Goal: Information Seeking & Learning: Find specific fact

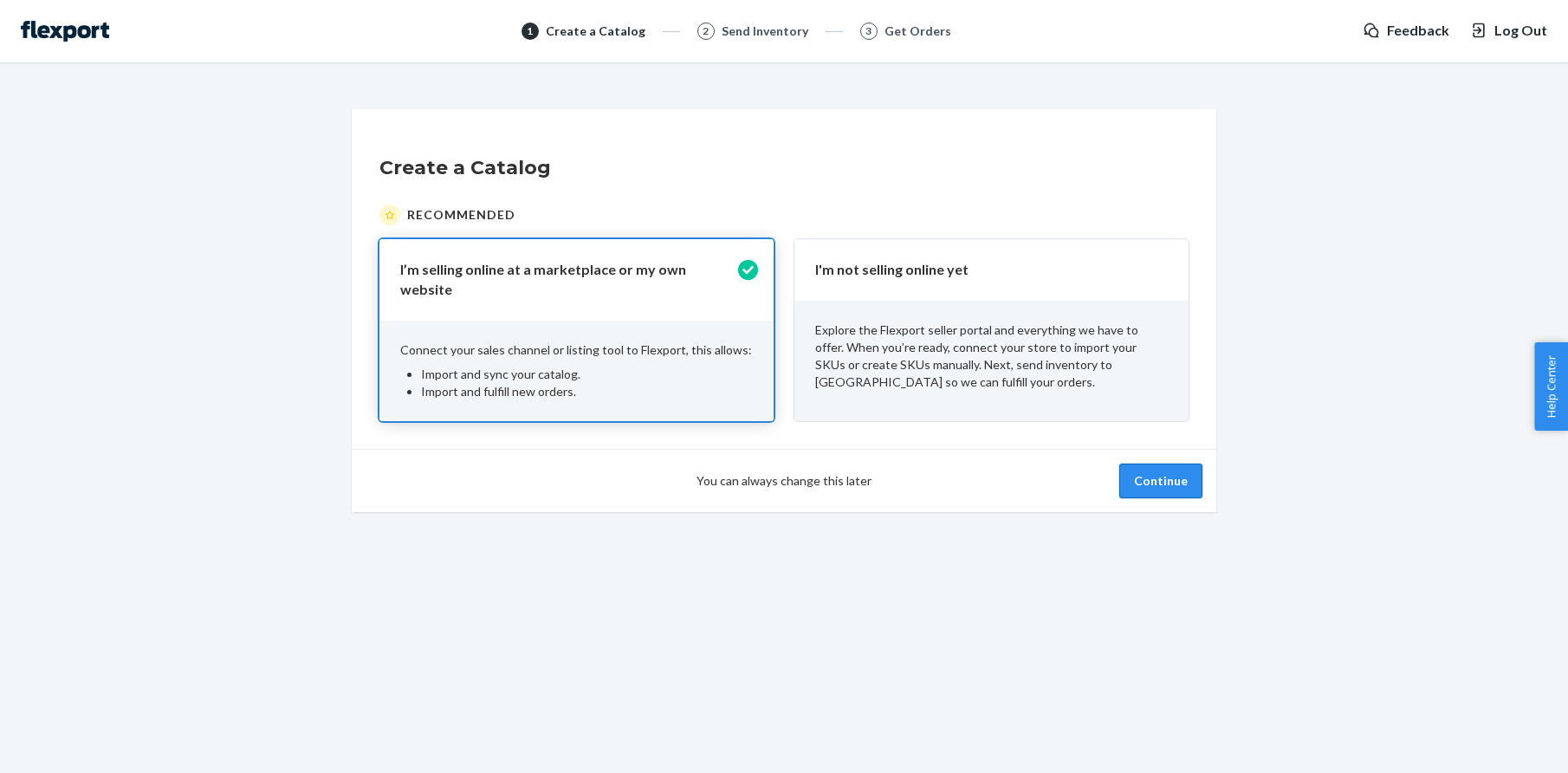
click at [1169, 485] on button "Continue" at bounding box center [1161, 481] width 84 height 35
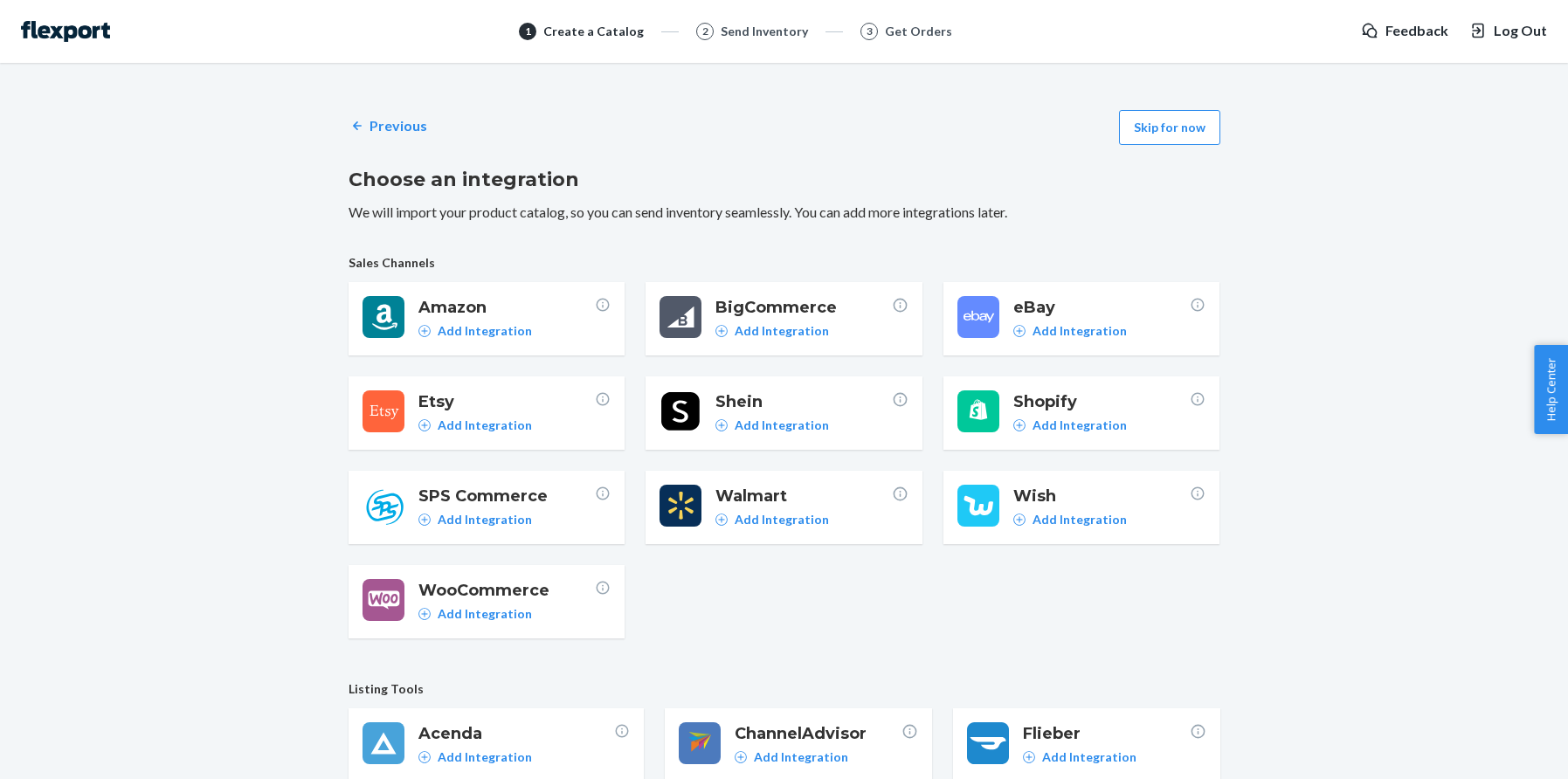
click at [1180, 146] on div "Previous Skip for now Choose an integration We will import your product catalog…" at bounding box center [784, 639] width 872 height 1080
click at [1181, 137] on button "Skip for now" at bounding box center [1169, 127] width 101 height 35
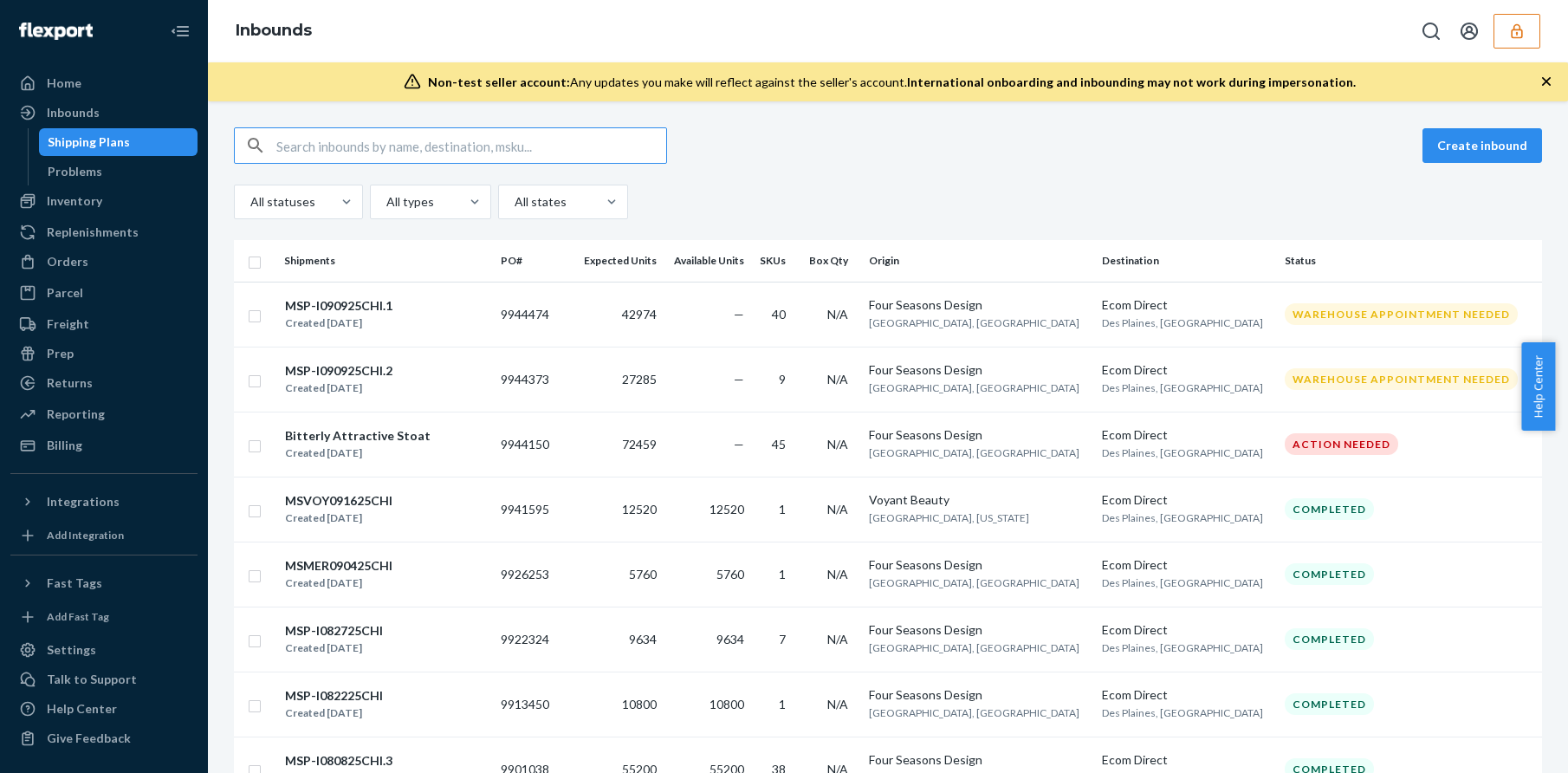
click at [1514, 39] on icon "button" at bounding box center [1516, 31] width 17 height 17
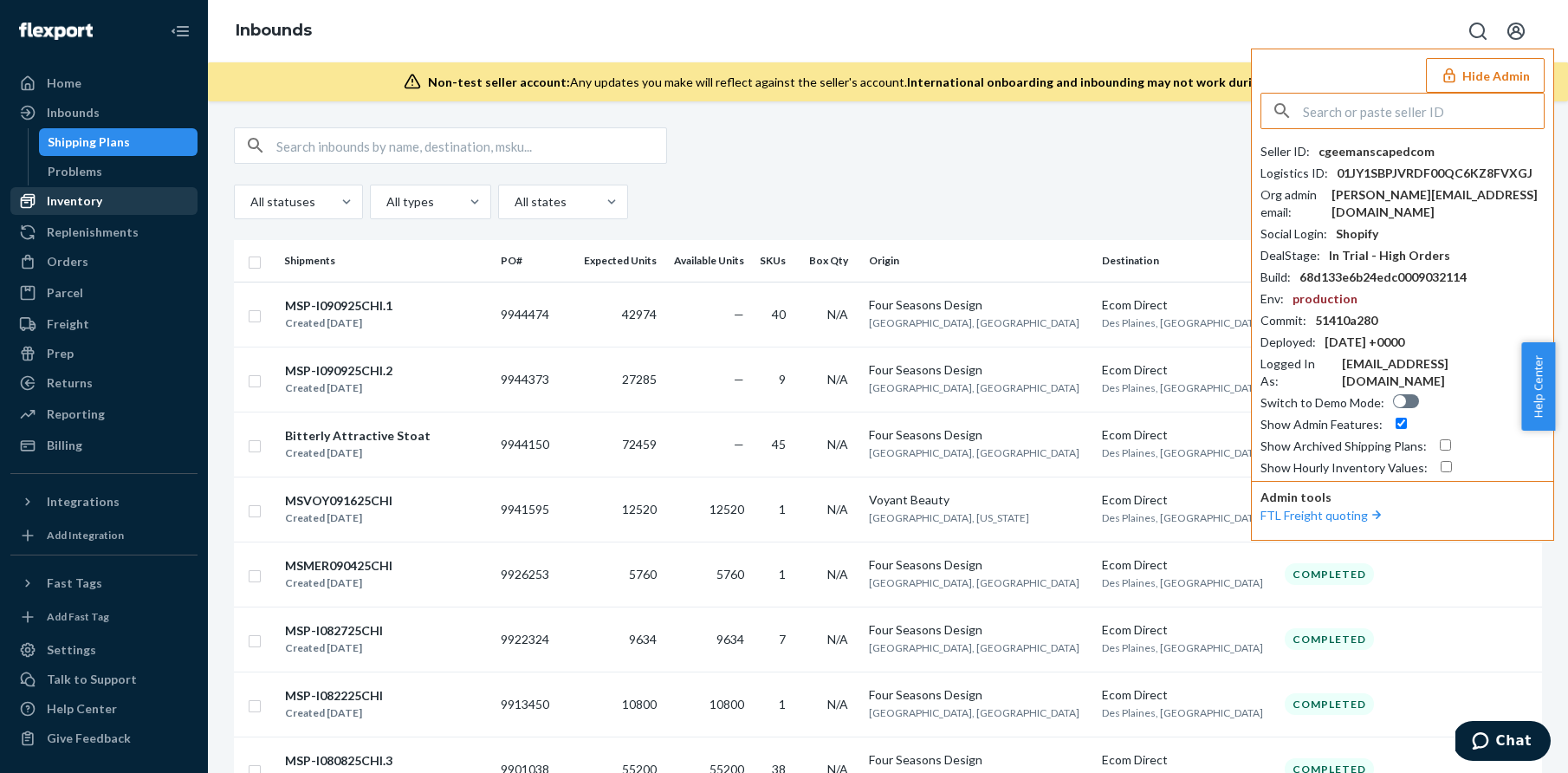
click at [132, 198] on div "Inventory" at bounding box center [104, 201] width 184 height 24
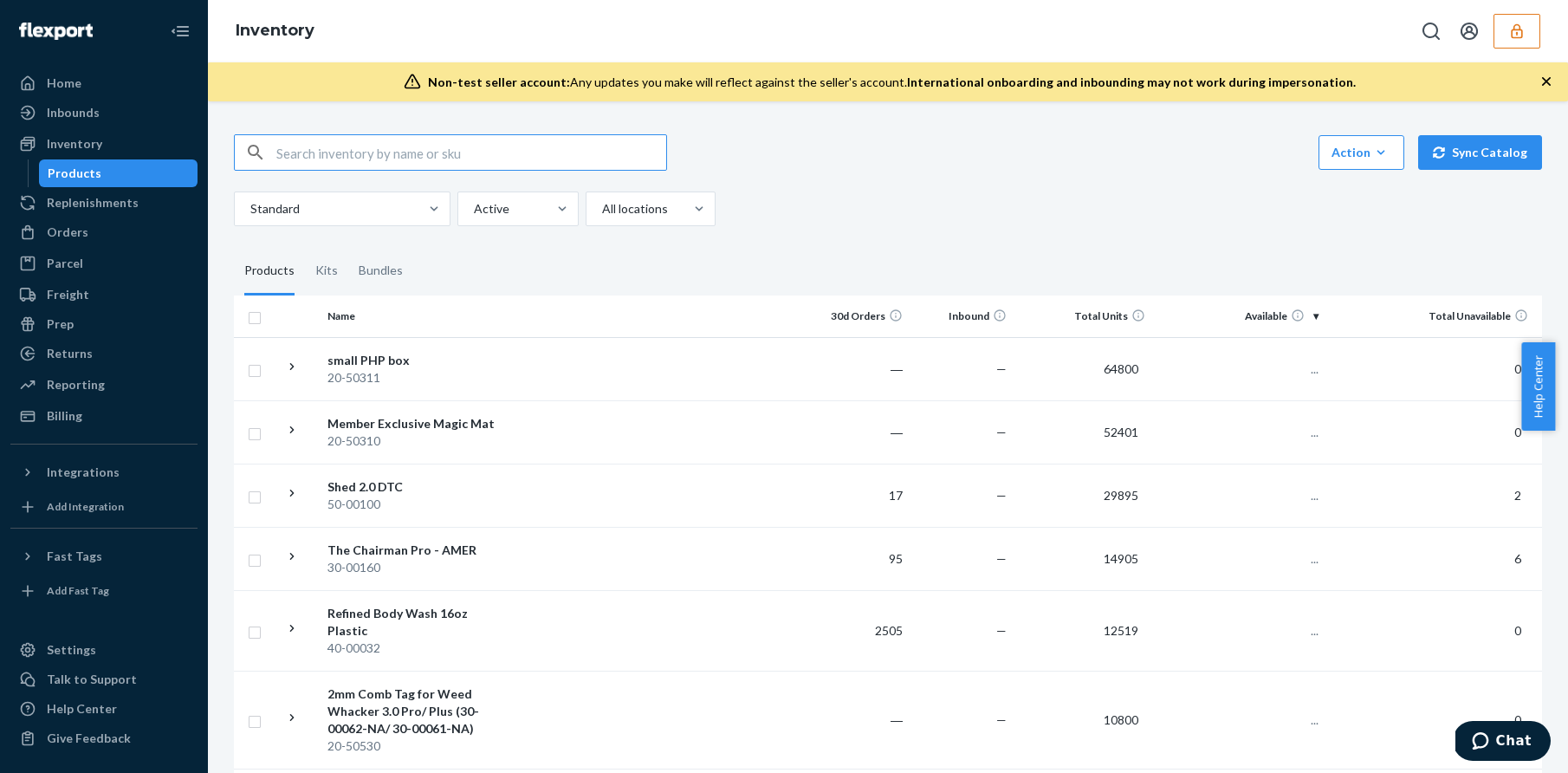
click at [296, 270] on div "Products" at bounding box center [269, 271] width 71 height 49
click at [234, 247] on input "Products" at bounding box center [234, 247] width 0 height 0
click at [308, 270] on div "Kits" at bounding box center [327, 271] width 43 height 49
click at [305, 247] on input "Kits" at bounding box center [305, 247] width 0 height 0
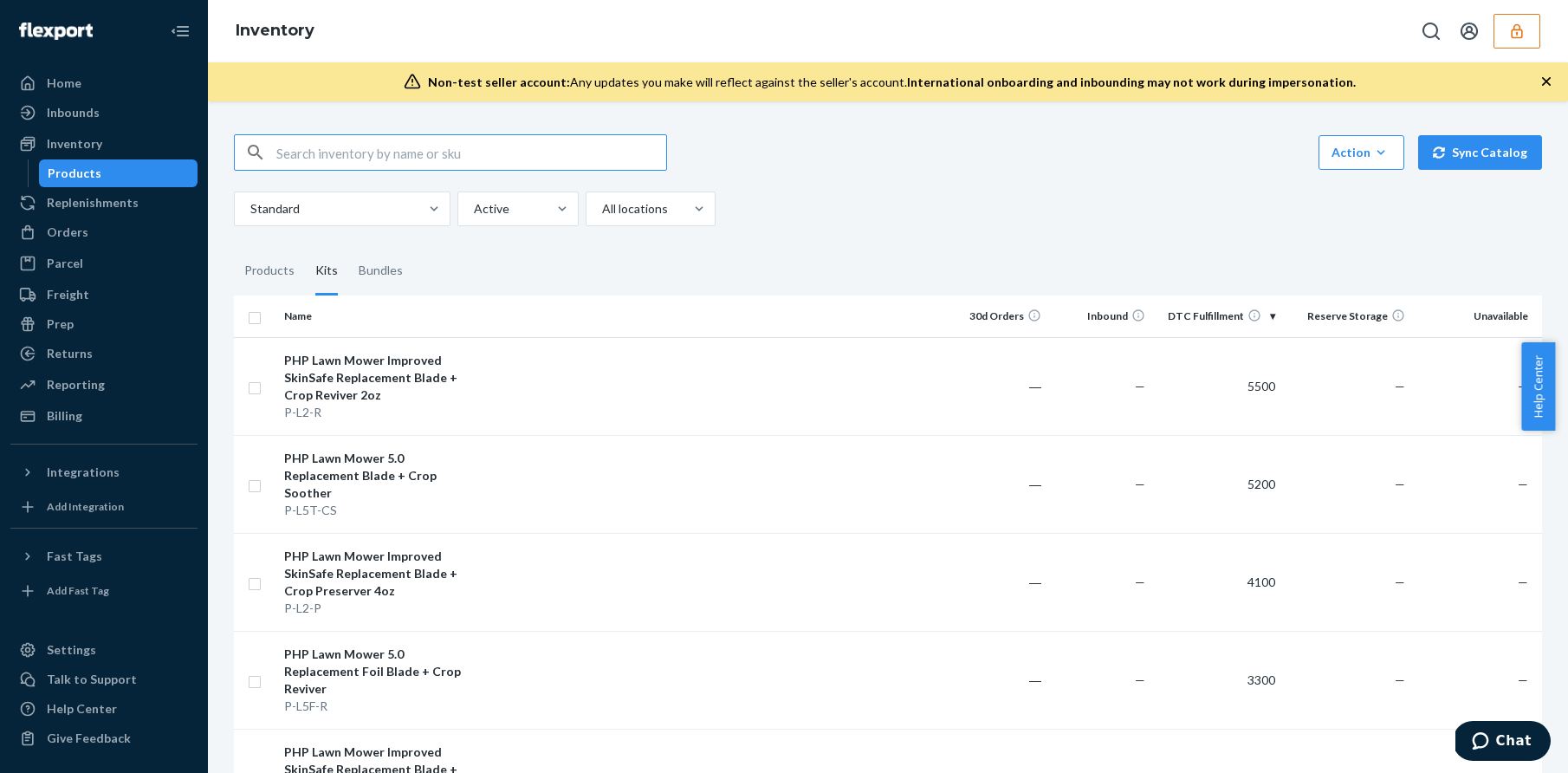
click at [388, 152] on input "text" at bounding box center [470, 152] width 390 height 35
type input "ultra smooth kit"
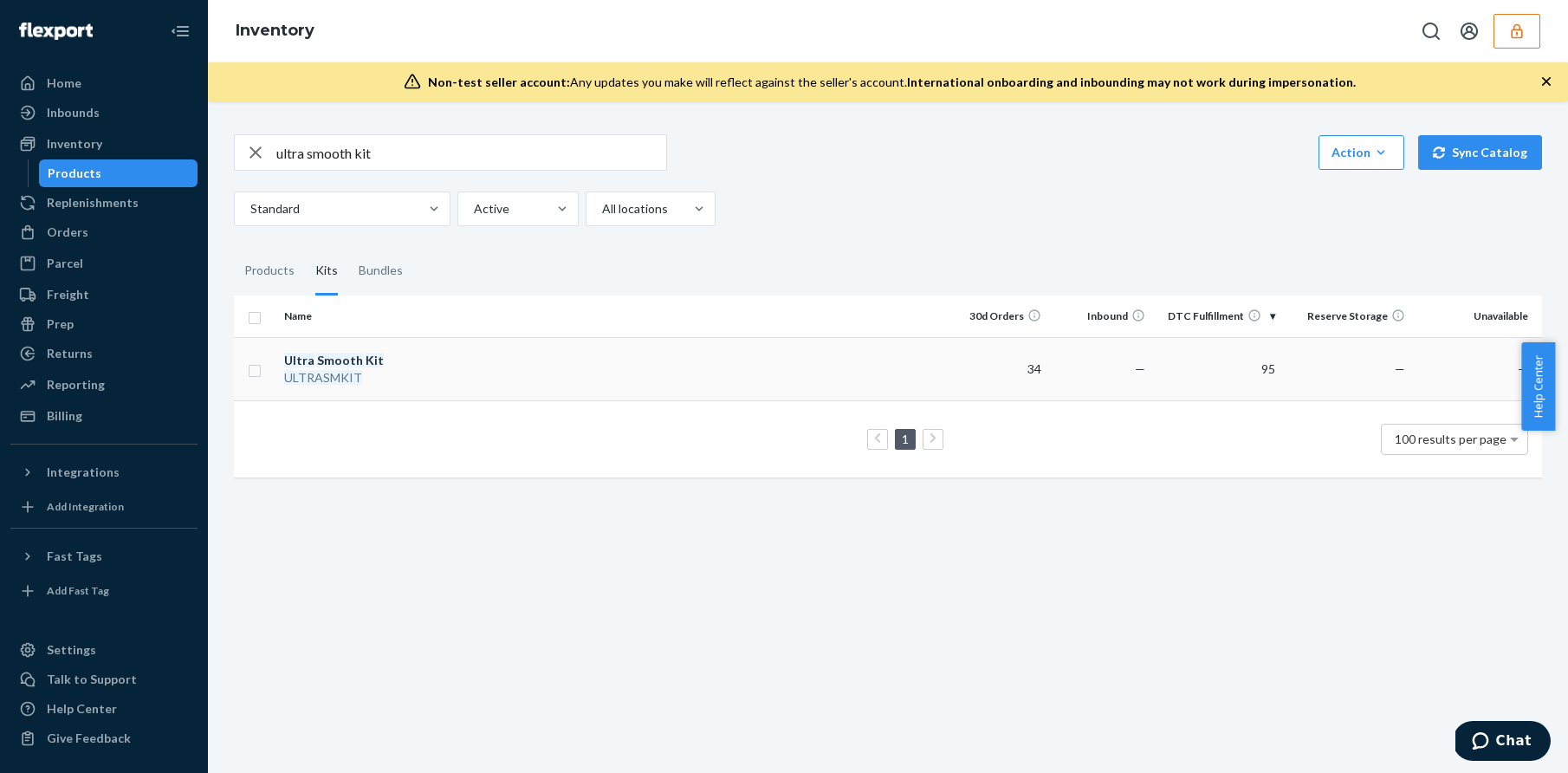
click at [459, 382] on div "ULTRASMKIT" at bounding box center [375, 378] width 181 height 17
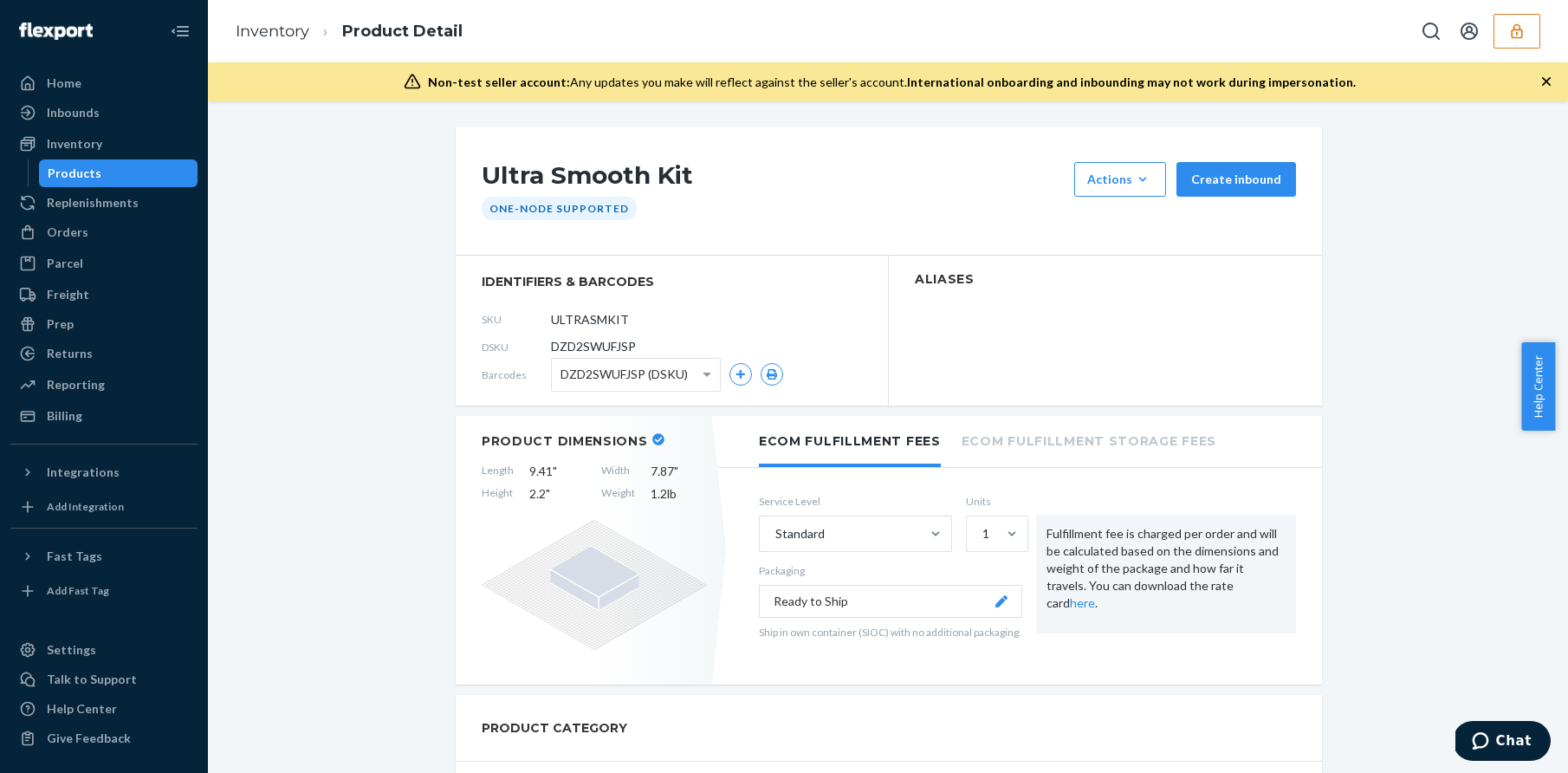
click at [601, 345] on span "DZD2SWUFJSP" at bounding box center [593, 347] width 85 height 17
click at [601, 344] on span "DZD2SWUFJSP" at bounding box center [593, 347] width 85 height 17
copy span "DZD2SWUFJSP"
click at [591, 349] on span "DZD2SWUFJSP" at bounding box center [593, 347] width 85 height 17
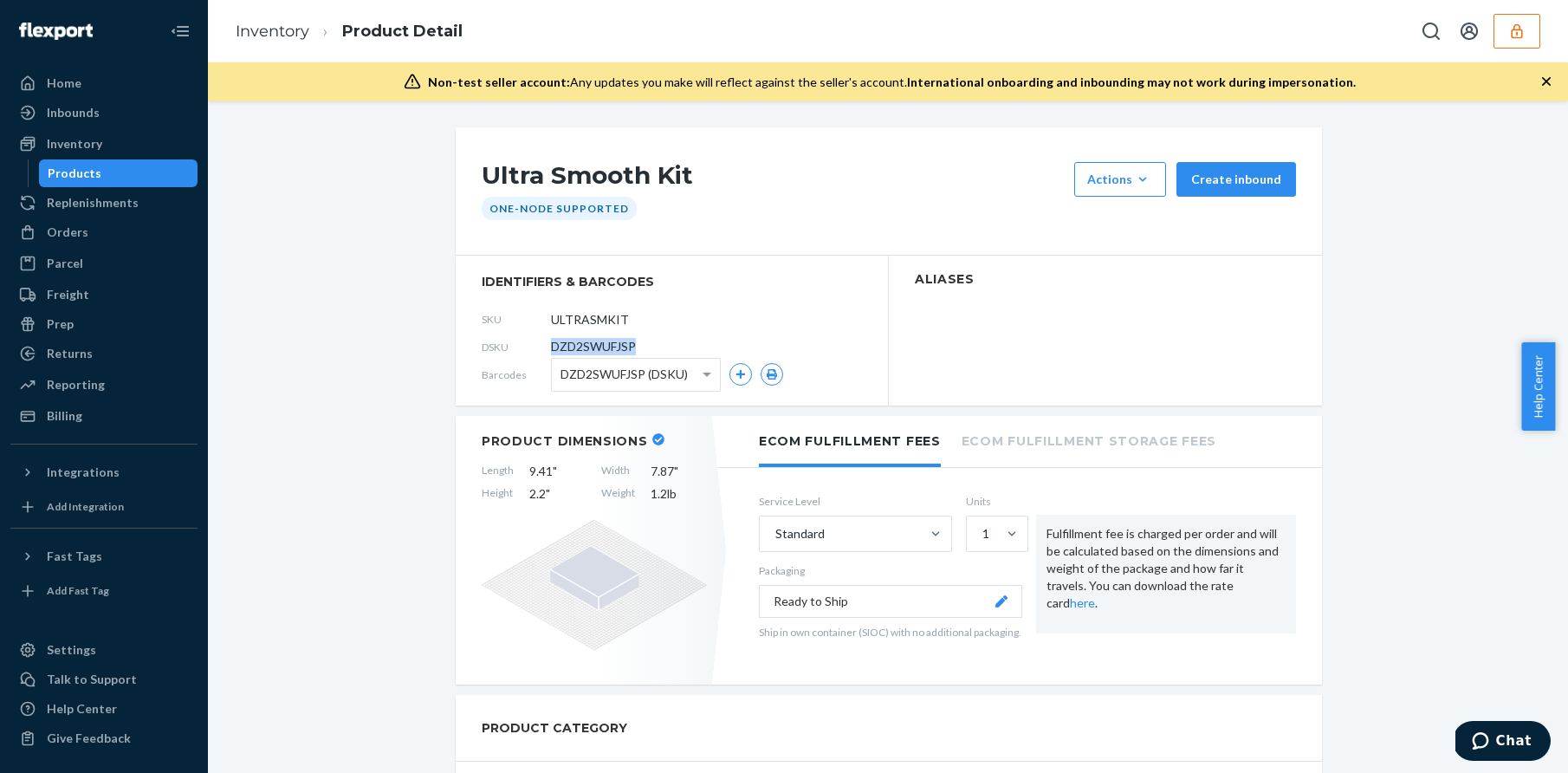
copy span "DZD2SWUFJSP"
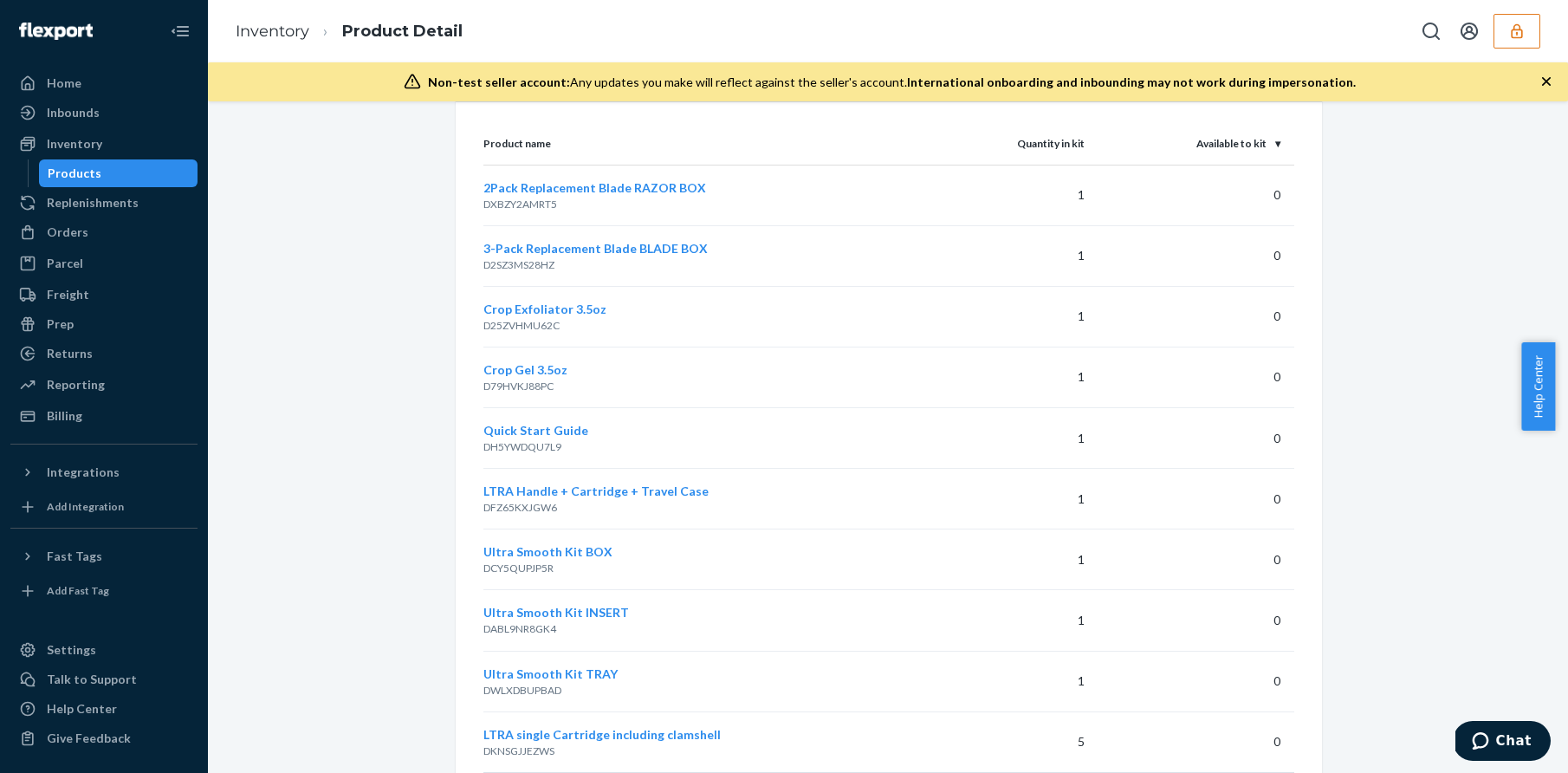
scroll to position [1180, 0]
